Goal: Use online tool/utility: Utilize a website feature to perform a specific function

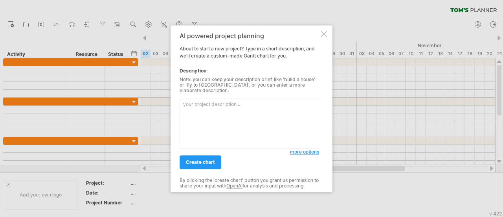
click at [229, 121] on textarea at bounding box center [250, 123] width 140 height 51
click at [232, 118] on textarea at bounding box center [250, 123] width 140 height 51
paste textarea "Help me design a recommended schedule for learning Spanish Don't make arrangeme…"
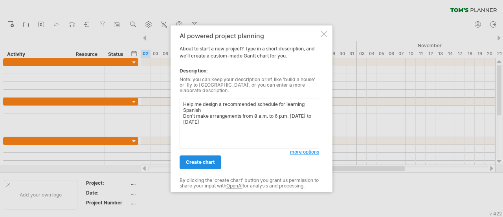
type textarea "Help me design a recommended schedule for learning Spanish Don't make arrangeme…"
click at [206, 159] on span "create chart" at bounding box center [200, 162] width 29 height 6
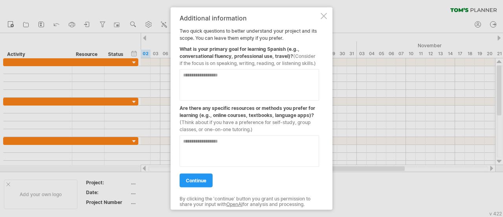
click at [224, 83] on textarea at bounding box center [250, 84] width 140 height 31
type textarea "***"
type textarea "********* ********* *******"
click at [239, 153] on textarea at bounding box center [250, 150] width 140 height 31
type textarea "**********"
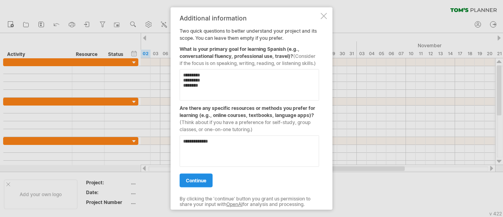
click at [197, 182] on link "continue" at bounding box center [196, 180] width 33 height 14
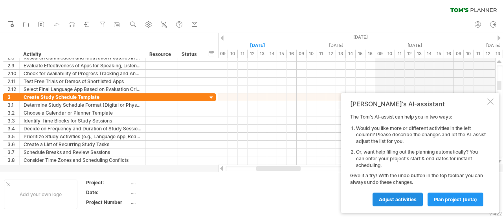
click at [404, 200] on span "Adjust activities" at bounding box center [398, 199] width 38 height 6
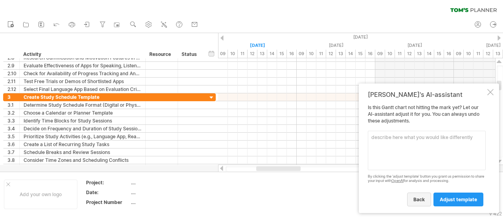
click at [414, 200] on span "back" at bounding box center [419, 199] width 11 height 6
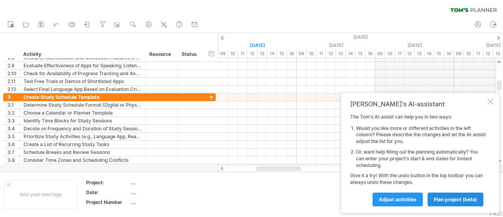
click at [465, 196] on span "plan project (beta)" at bounding box center [455, 199] width 43 height 6
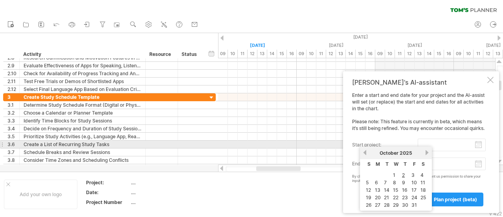
click at [477, 145] on input "start project:" at bounding box center [452, 144] width 68 height 13
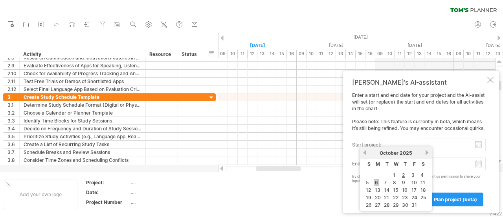
click at [376, 182] on link "6" at bounding box center [376, 182] width 5 height 7
type input "********"
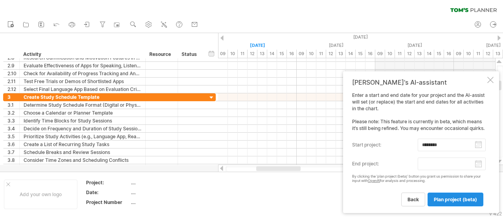
click at [457, 196] on link "plan project (beta)" at bounding box center [456, 199] width 56 height 14
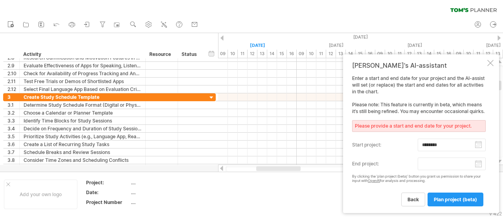
click at [480, 167] on body "progress(100%) Trying to reach [DOMAIN_NAME] Connected again... 0% clear filter…" at bounding box center [251, 109] width 503 height 218
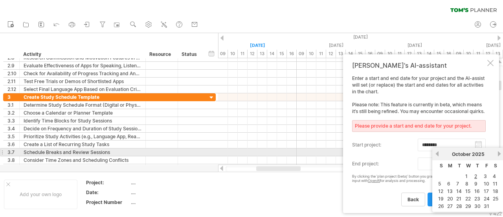
click at [499, 155] on link "next" at bounding box center [500, 154] width 6 height 6
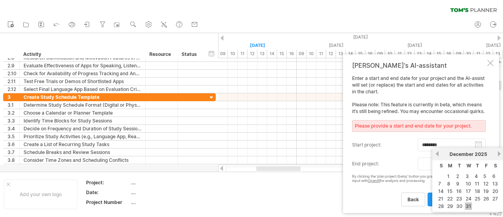
click at [467, 203] on link "31" at bounding box center [468, 205] width 7 height 7
type input "********"
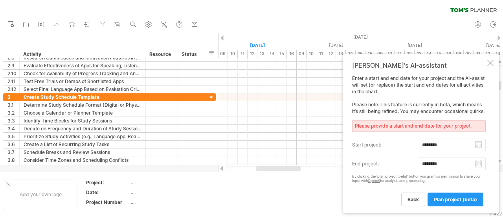
click at [467, 203] on link "plan project (beta)" at bounding box center [456, 199] width 56 height 14
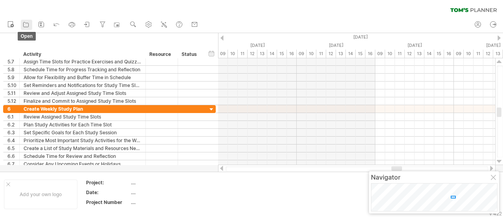
click at [29, 24] on icon at bounding box center [26, 24] width 8 height 8
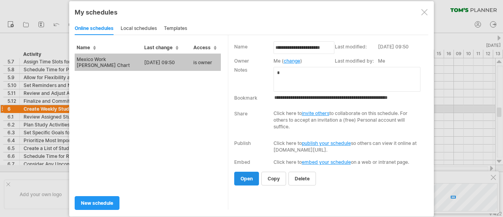
click at [246, 178] on span "open" at bounding box center [247, 178] width 12 height 6
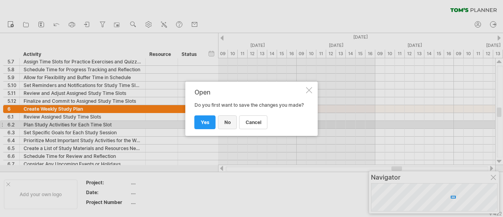
click at [228, 125] on span "no" at bounding box center [228, 122] width 6 height 6
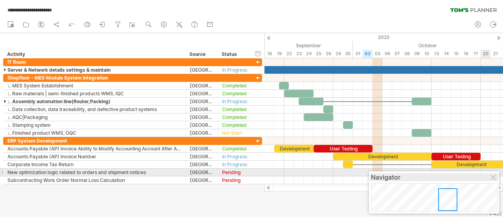
click at [491, 175] on div "Navigator" at bounding box center [434, 177] width 126 height 8
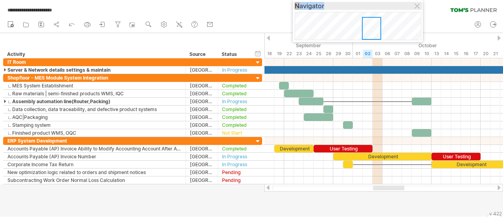
drag, startPoint x: 458, startPoint y: 180, endPoint x: 381, endPoint y: 8, distance: 188.0
click at [381, 8] on div "Navigator" at bounding box center [358, 6] width 126 height 8
click at [415, 3] on div "Navigator" at bounding box center [358, 6] width 126 height 8
click at [414, 7] on div "Navigator" at bounding box center [358, 6] width 126 height 8
click at [417, 7] on div at bounding box center [418, 7] width 6 height 6
